Goal: Navigation & Orientation: Find specific page/section

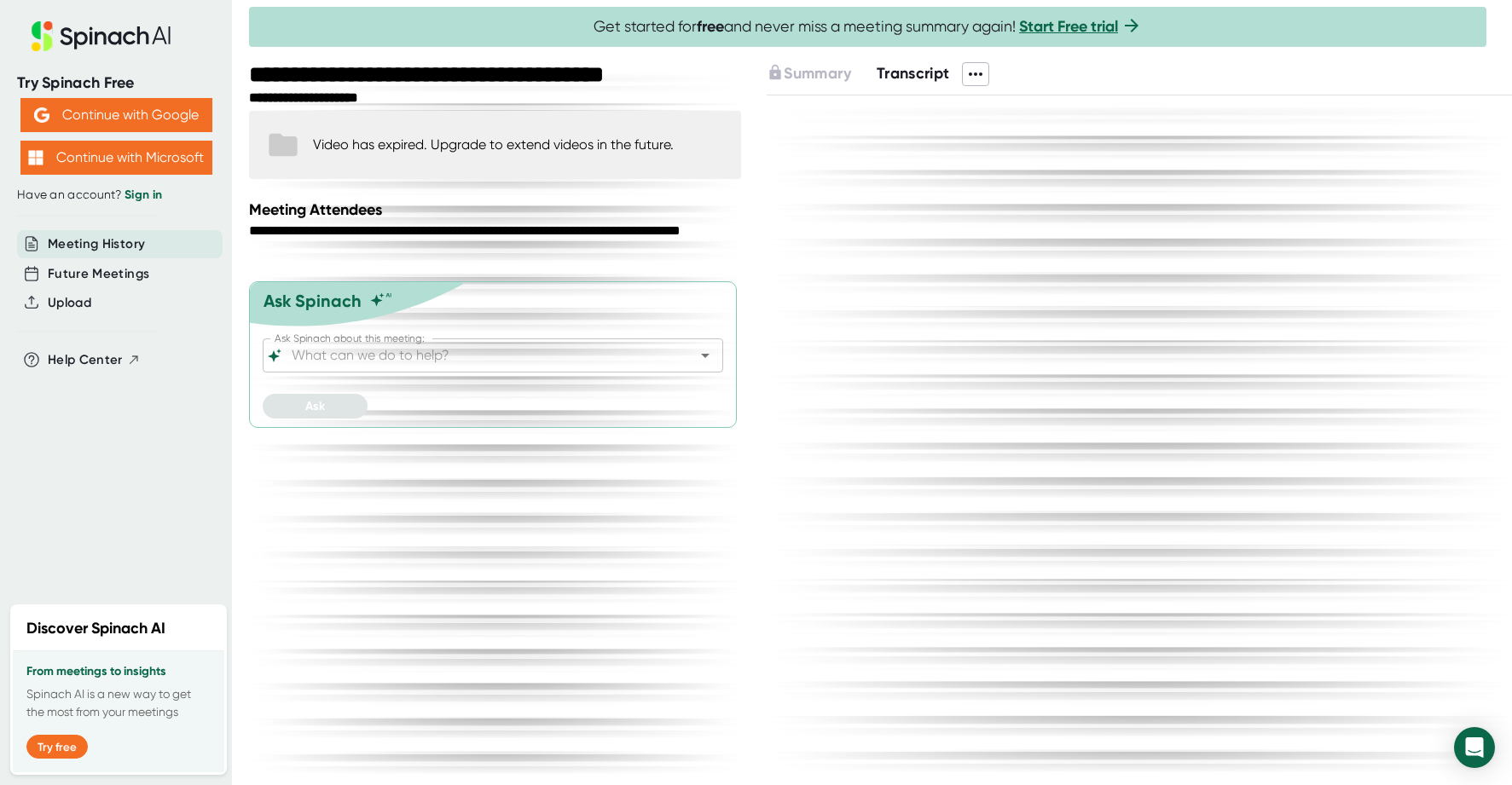
click at [152, 196] on link "Sign in" at bounding box center [143, 195] width 38 height 14
click at [132, 193] on link "Sign in" at bounding box center [143, 195] width 38 height 14
